Goal: Obtain resource: Download file/media

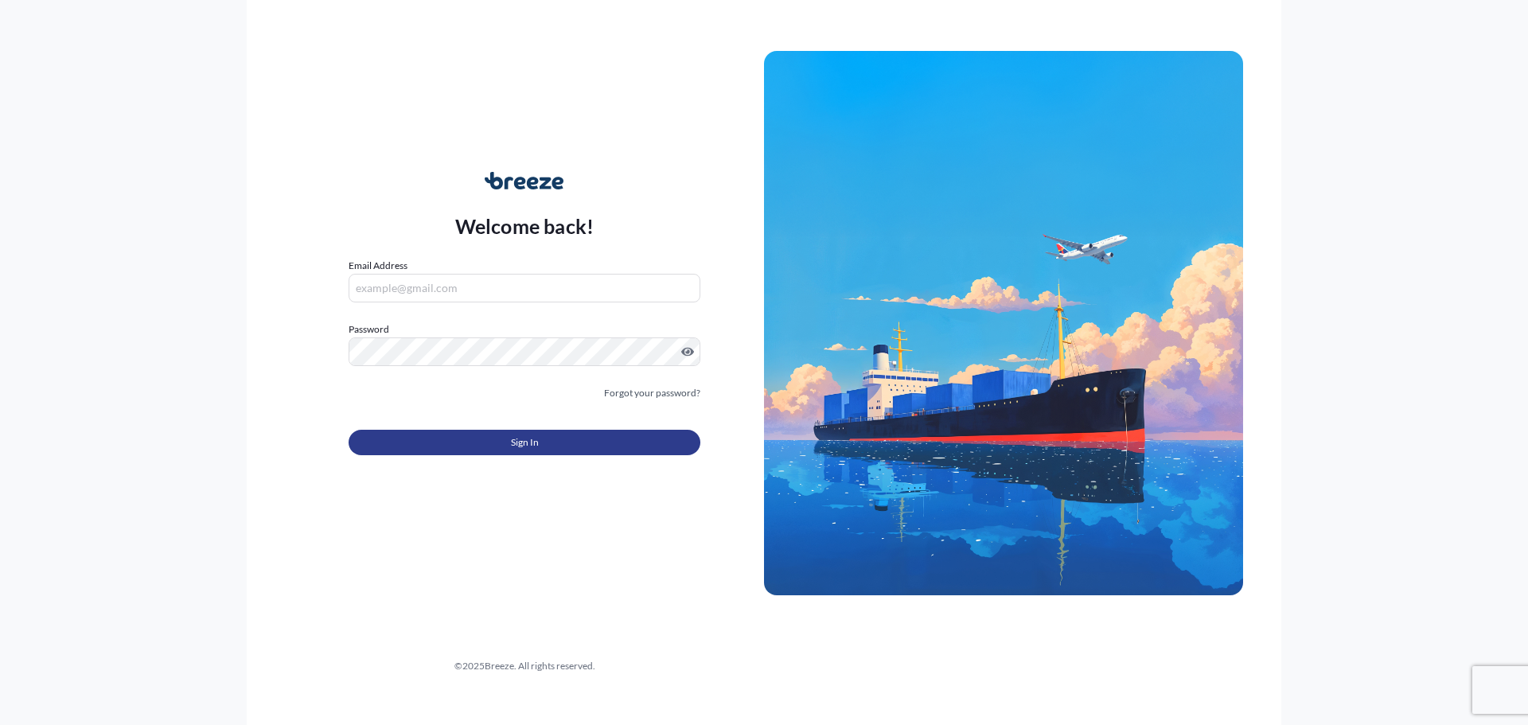
type input "[PERSON_NAME][EMAIL_ADDRESS][PERSON_NAME][DOMAIN_NAME]"
click at [512, 454] on button "Sign In" at bounding box center [525, 442] width 352 height 25
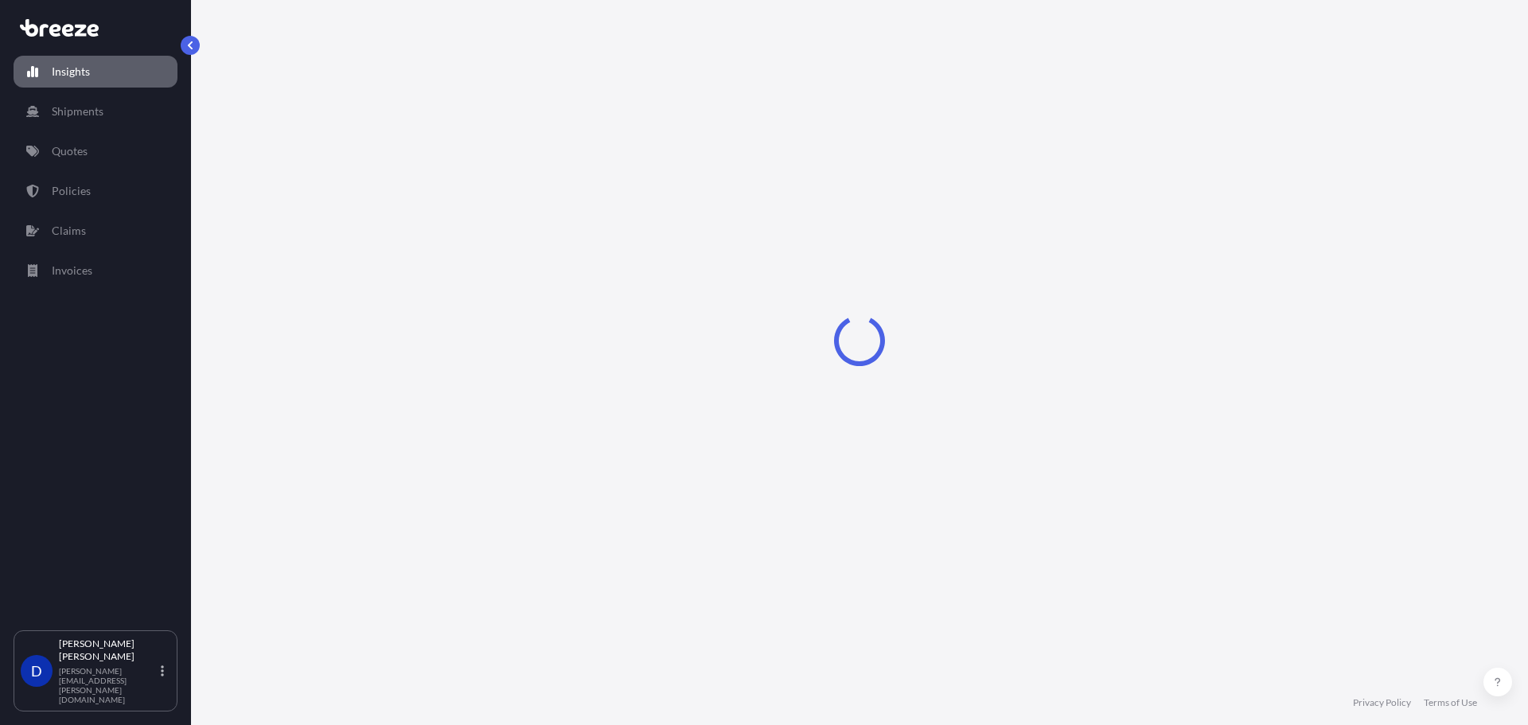
select select "2025"
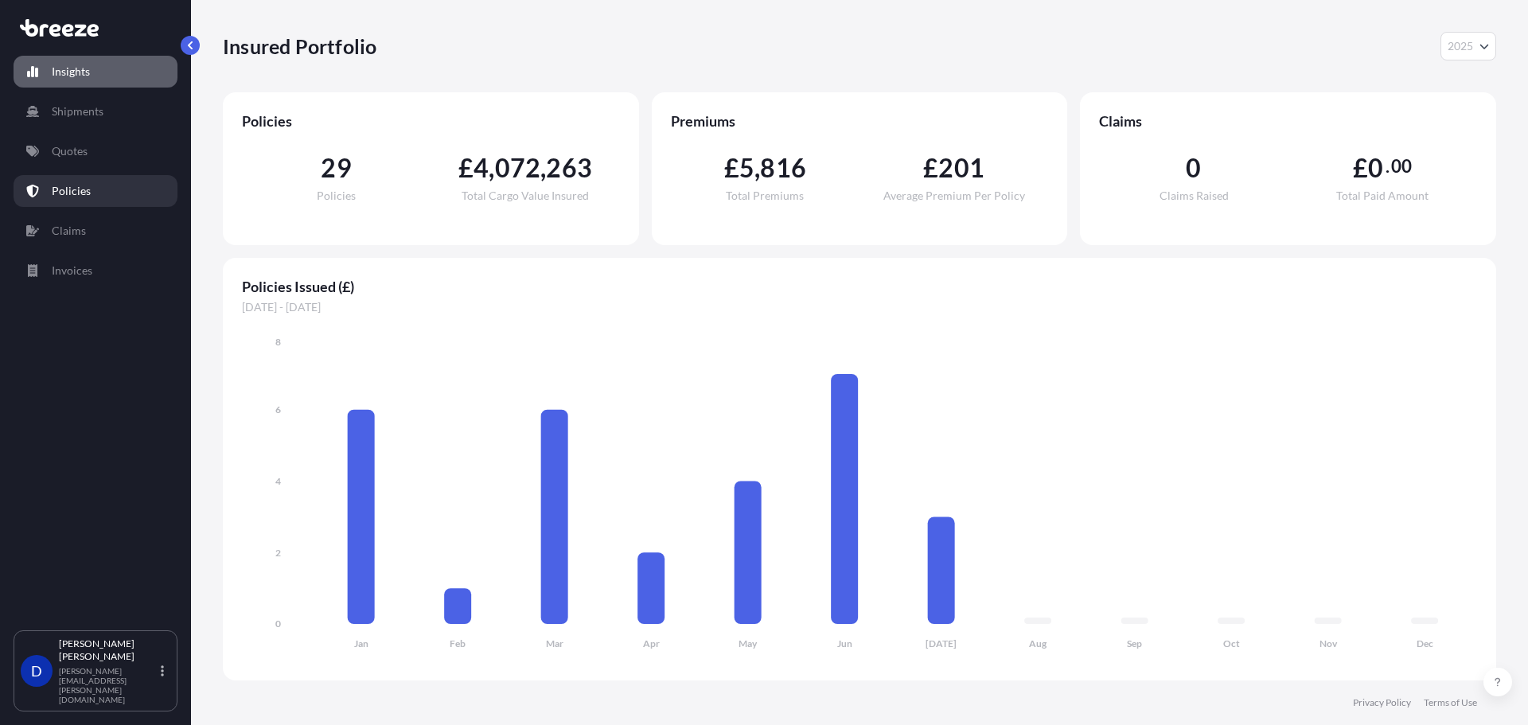
click at [80, 192] on p "Policies" at bounding box center [71, 191] width 39 height 16
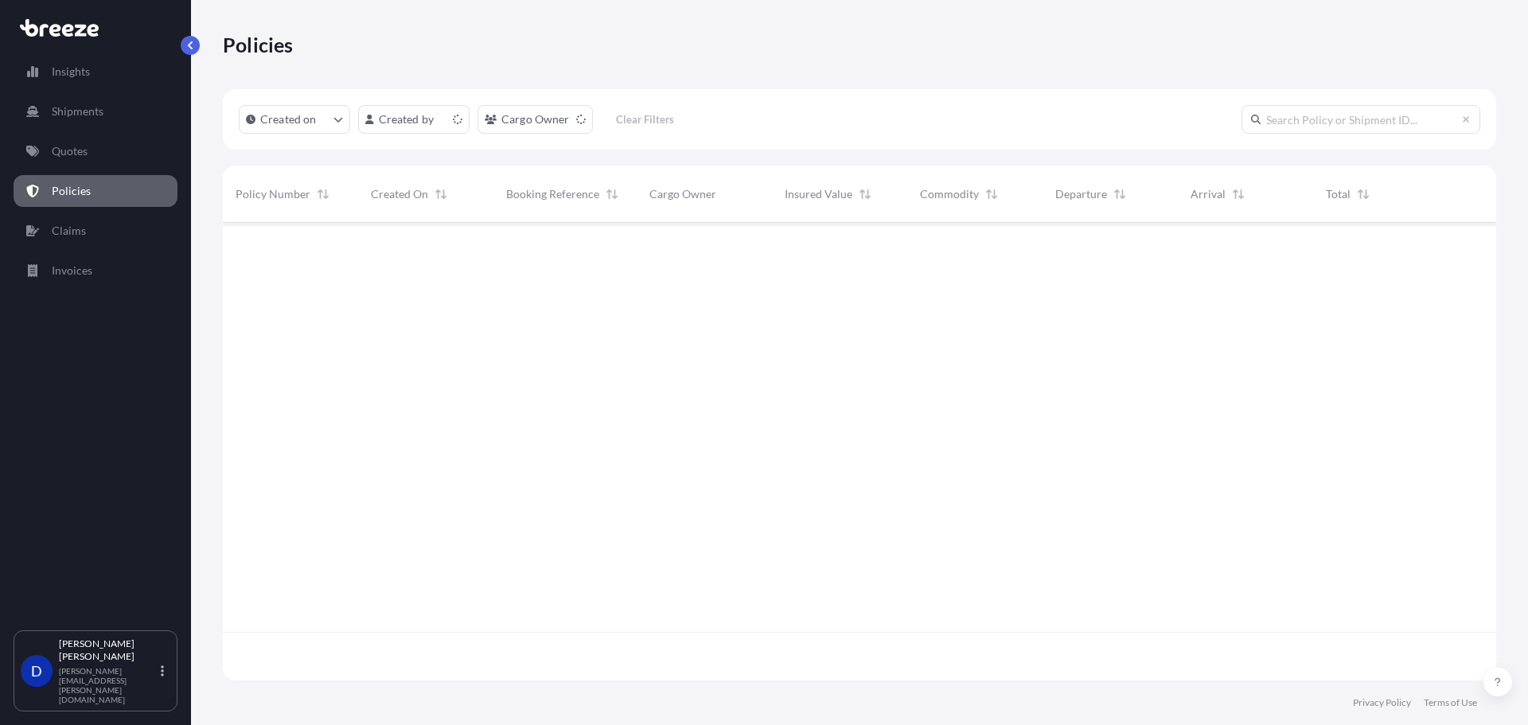
scroll to position [454, 1261]
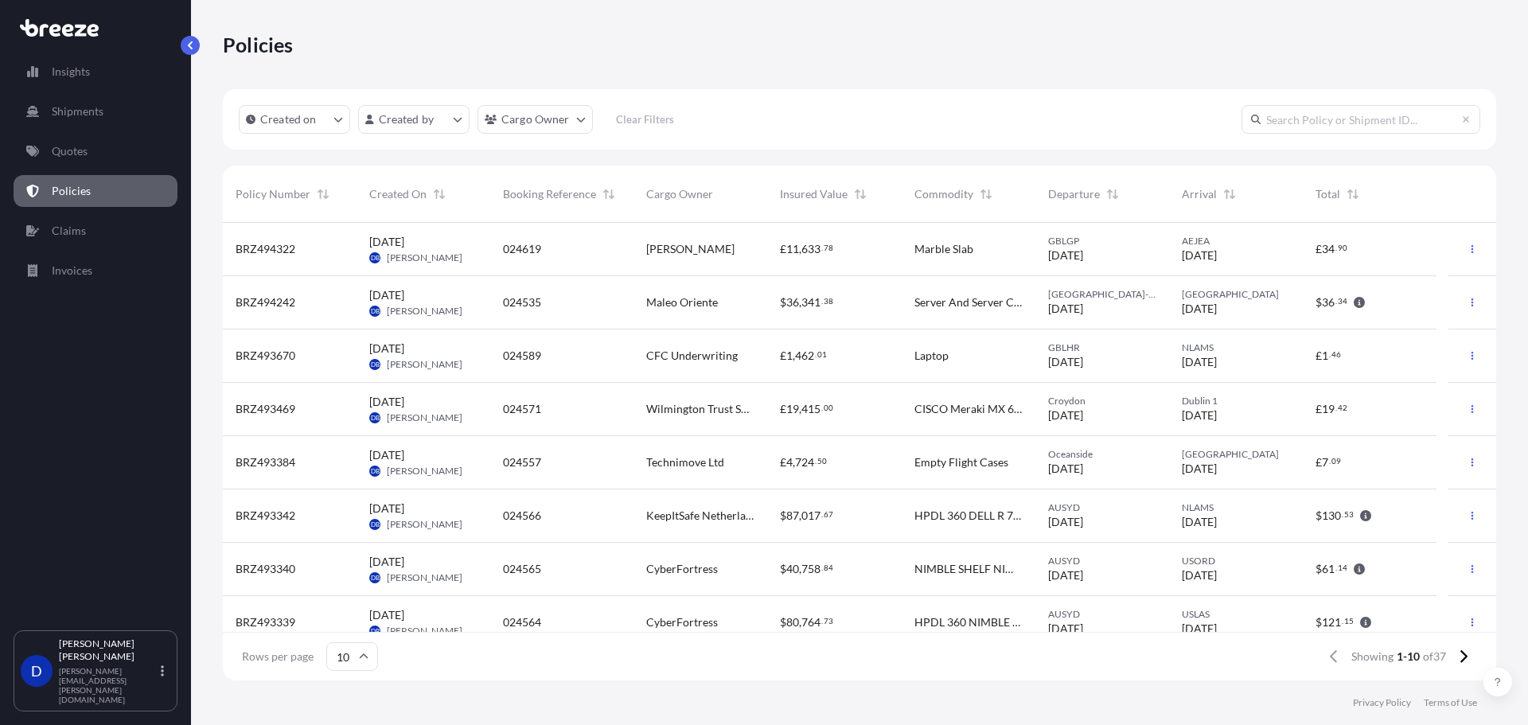
click at [637, 256] on div "[PERSON_NAME]" at bounding box center [700, 249] width 134 height 53
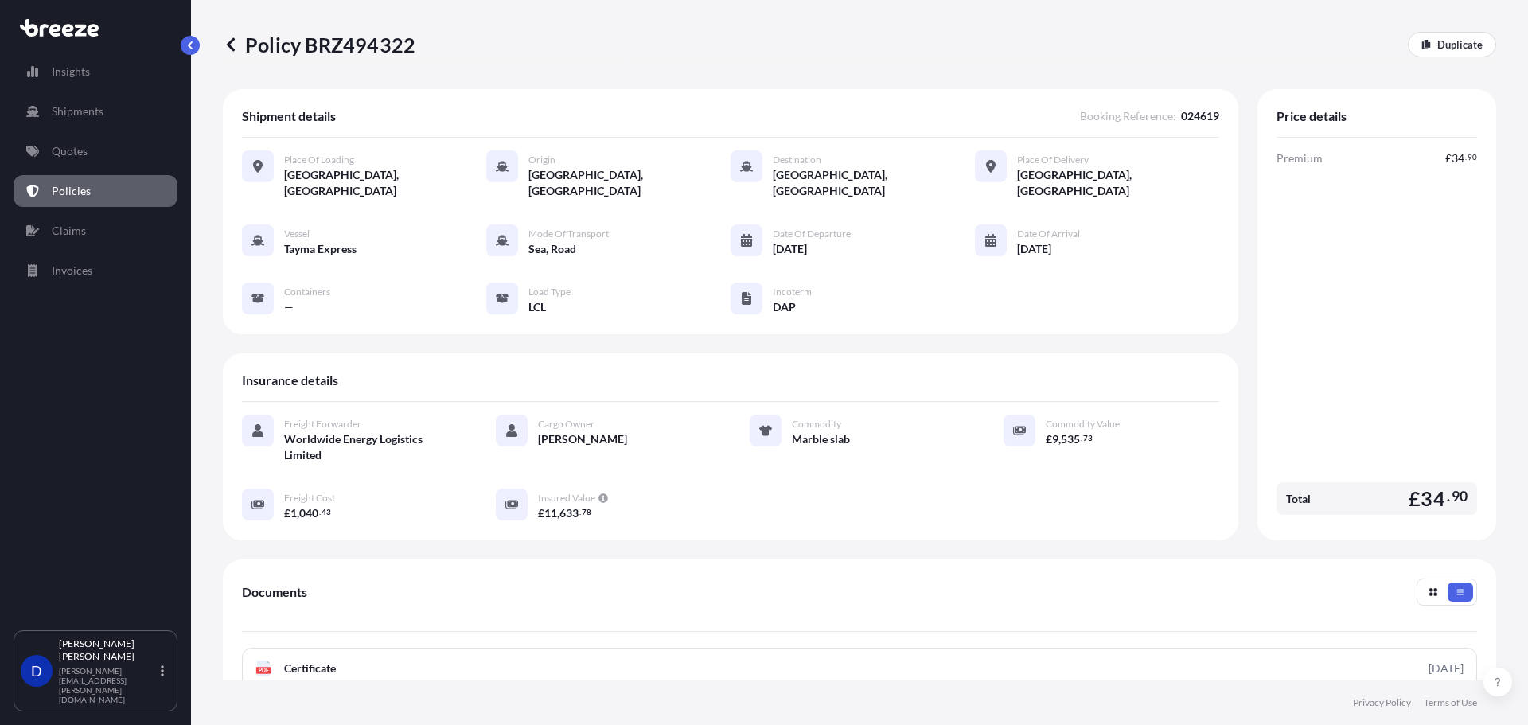
scroll to position [239, 0]
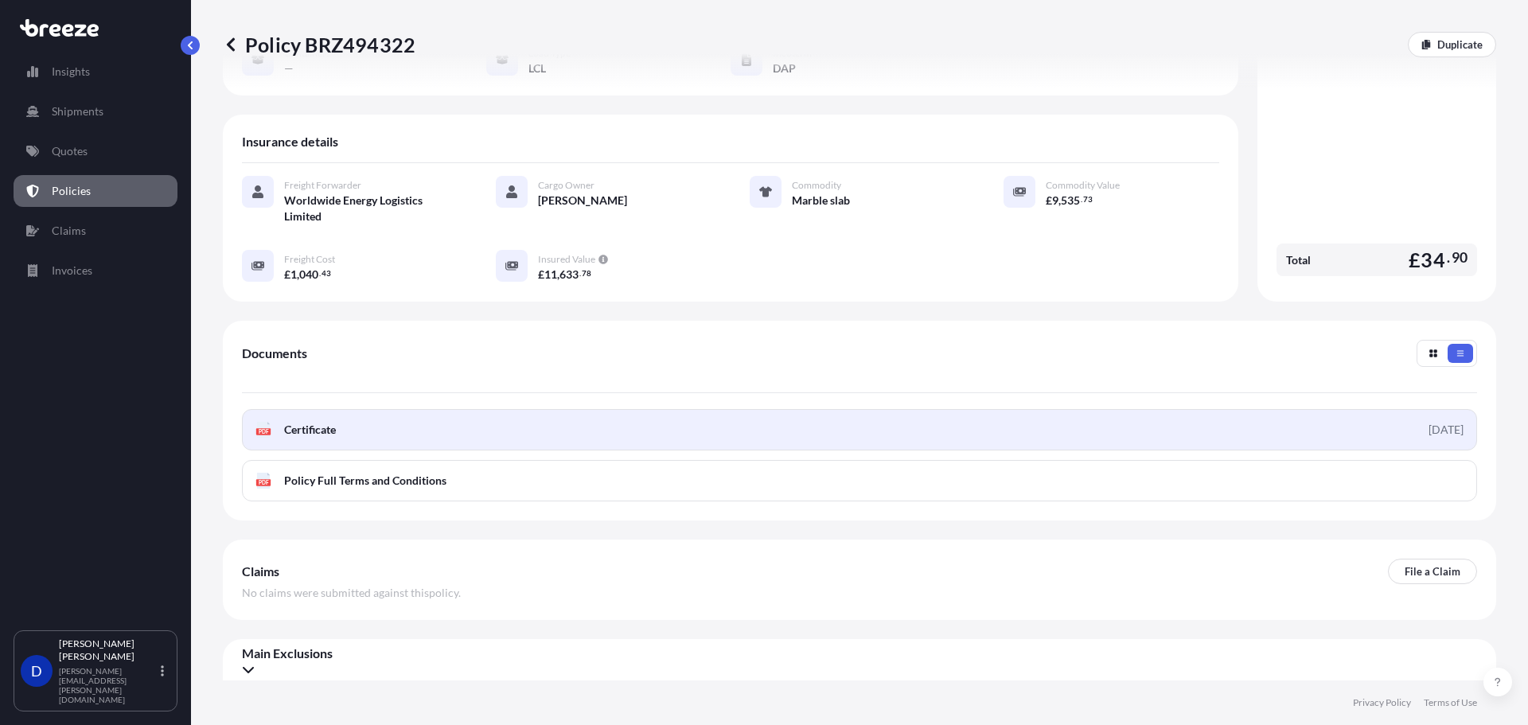
click at [333, 434] on span "Certificate" at bounding box center [310, 430] width 52 height 16
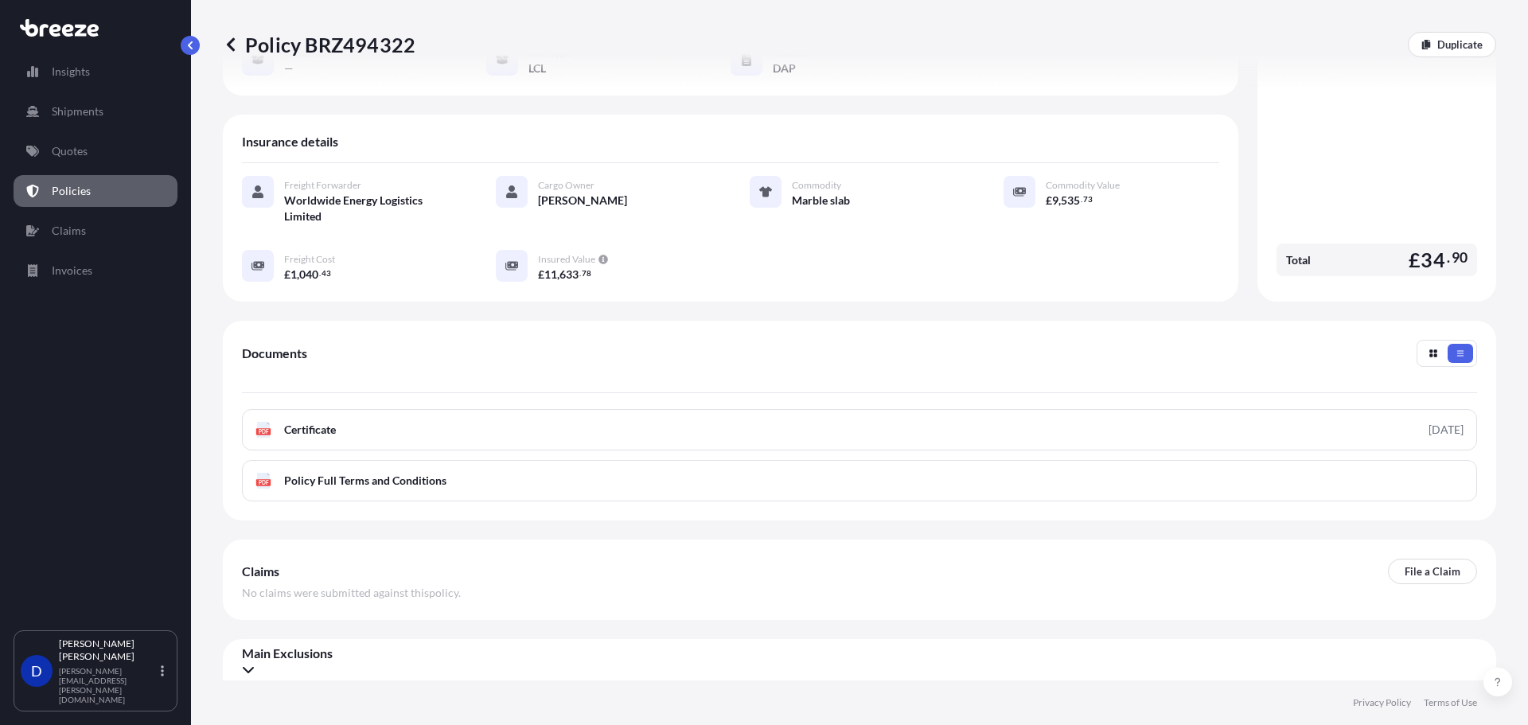
click at [531, 452] on div "PDF Certificate [DATE] PDF Policy Full Terms and Conditions" at bounding box center [859, 455] width 1235 height 92
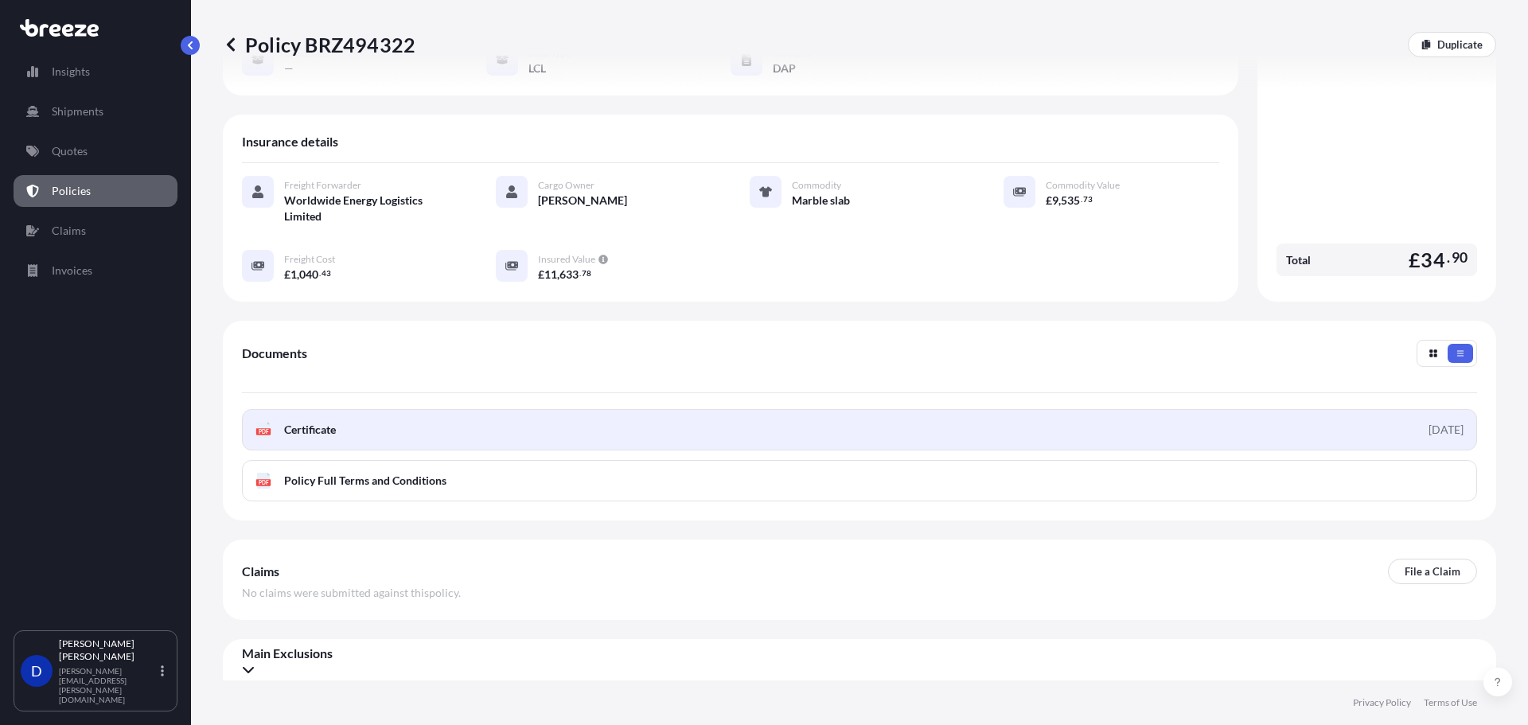
click at [521, 445] on link "PDF Certificate [DATE]" at bounding box center [859, 429] width 1235 height 41
